Goal: Information Seeking & Learning: Learn about a topic

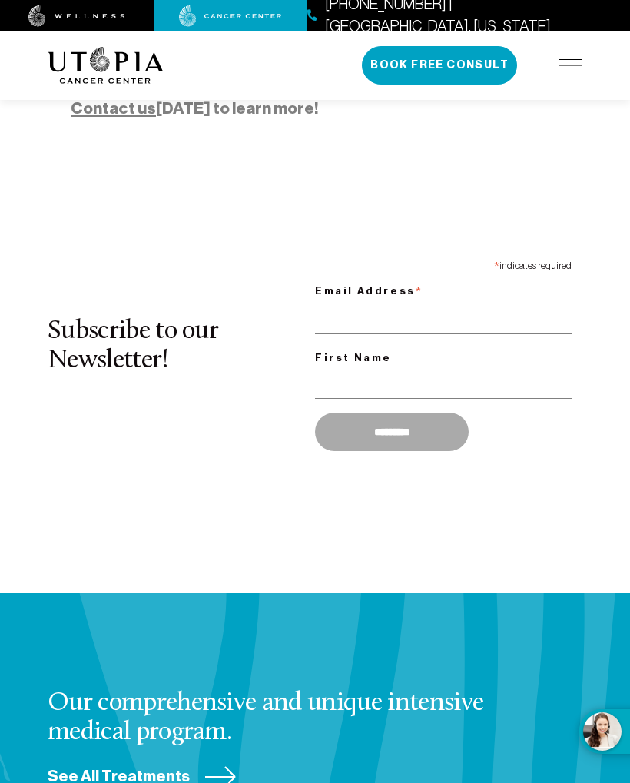
scroll to position [1598, 0]
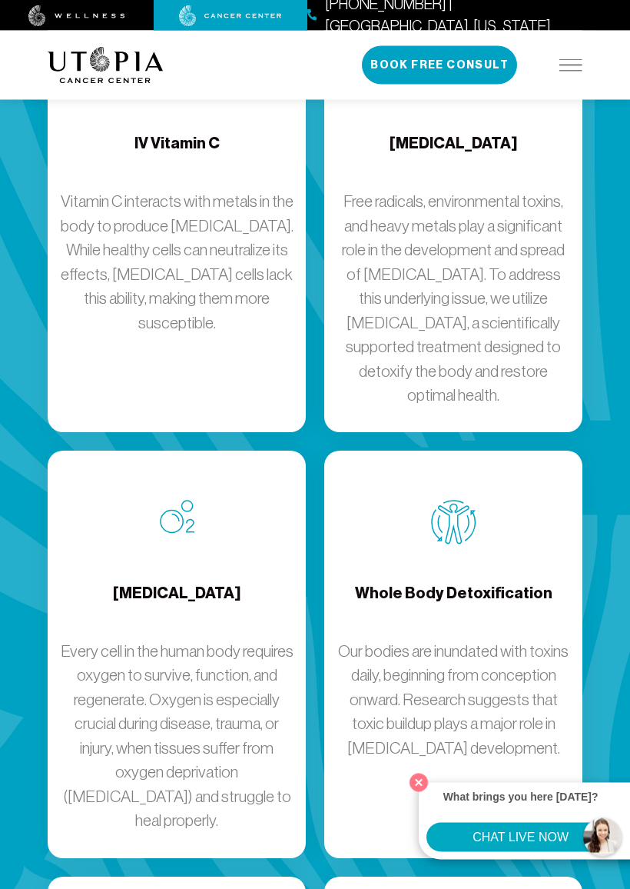
scroll to position [2470, 0]
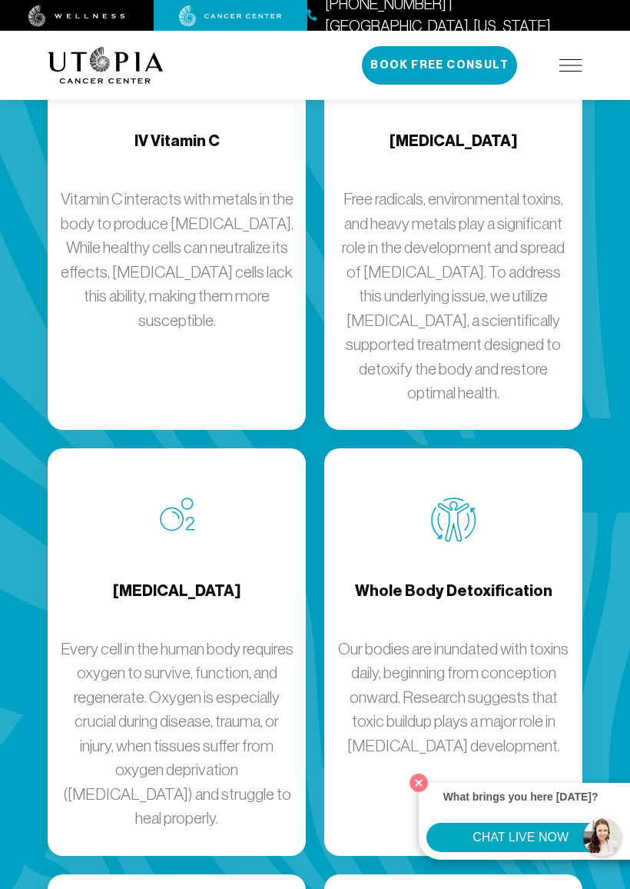
click at [455, 580] on h4 "Whole Body Detoxification" at bounding box center [454, 605] width 198 height 50
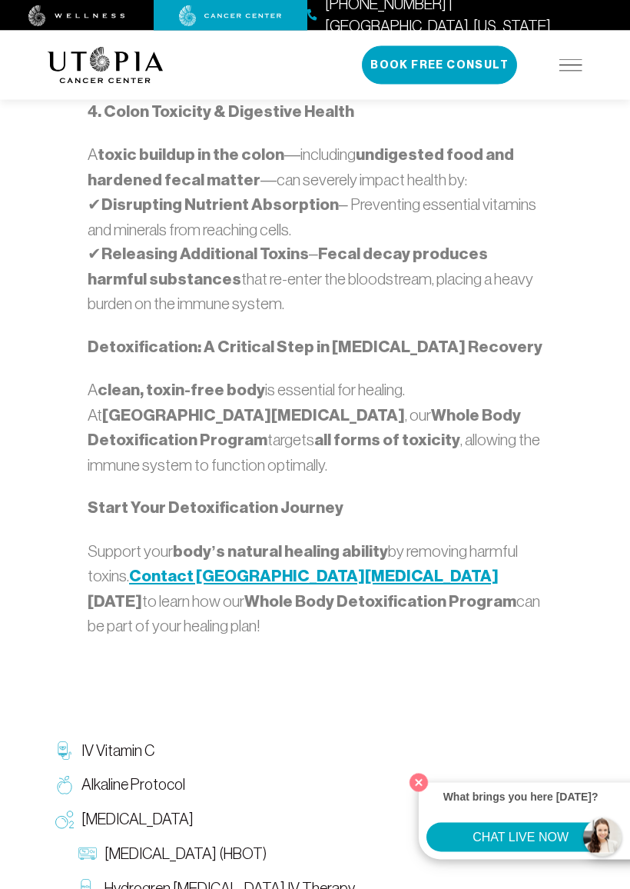
scroll to position [1930, 0]
click at [25, 481] on div "Whole Body Detoxification Our bodies are inundated with toxins daily, beginning…" at bounding box center [315, 149] width 630 height 4021
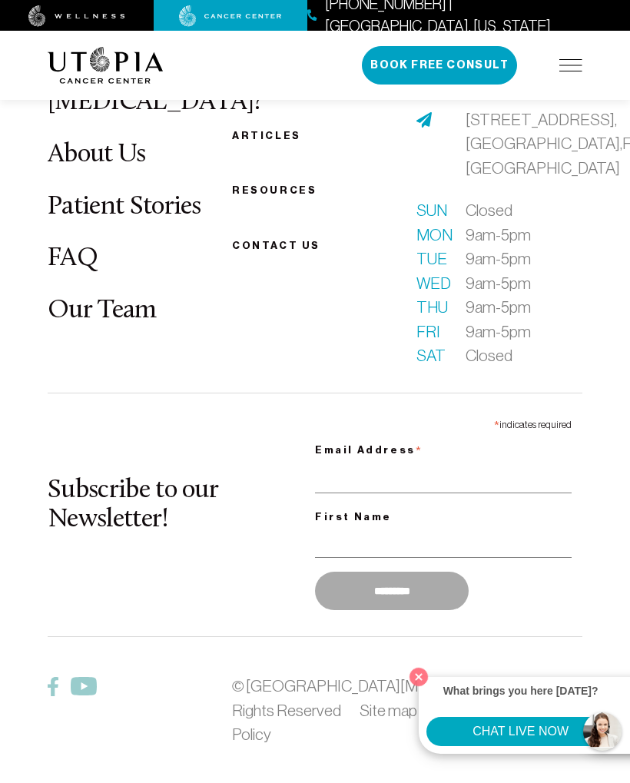
scroll to position [4136, 0]
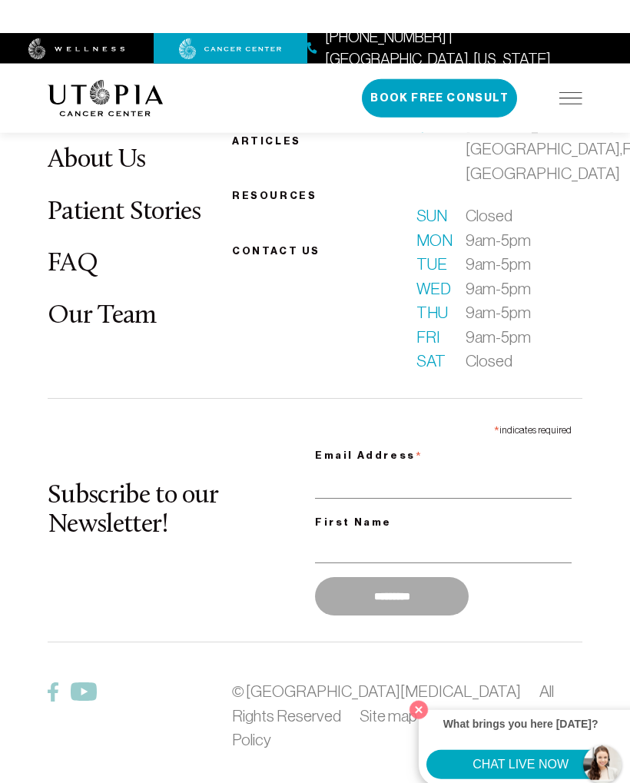
scroll to position [1442, 0]
